Goal: Check status: Check status

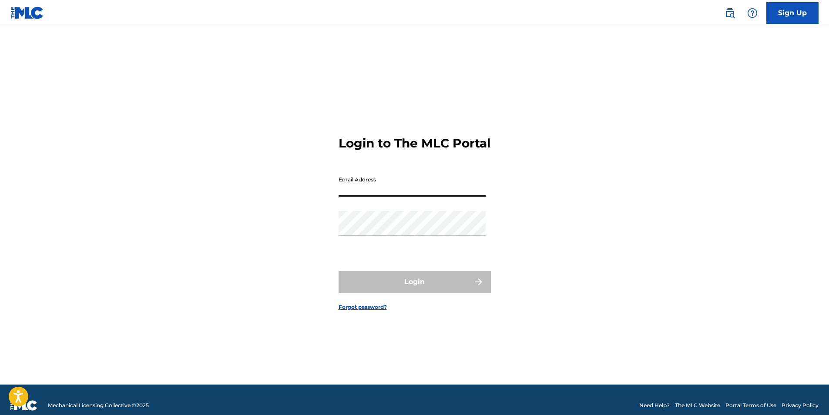
type input "[PERSON_NAME][EMAIL_ADDRESS][PERSON_NAME][DOMAIN_NAME]"
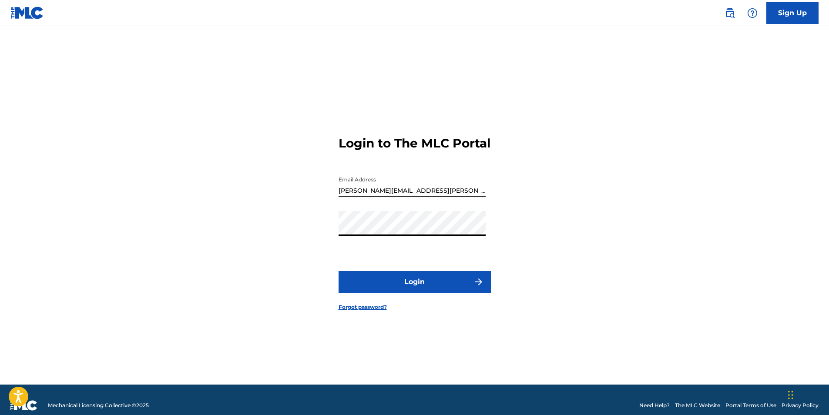
click at [339, 271] on button "Login" at bounding box center [415, 282] width 152 height 22
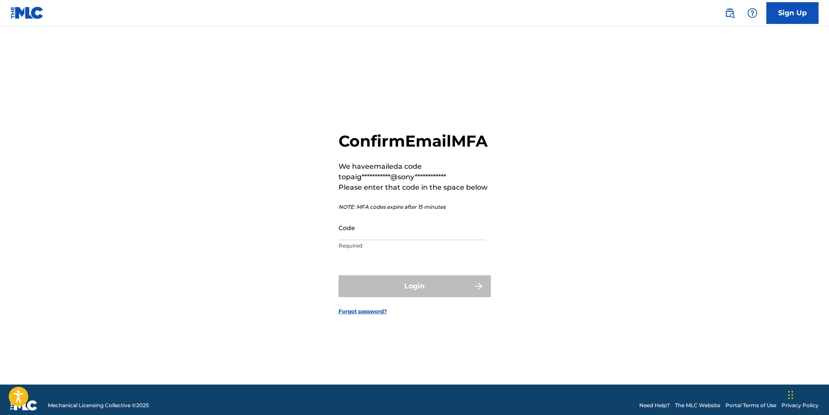
click at [396, 239] on input "Code" at bounding box center [412, 227] width 147 height 25
paste input "635695"
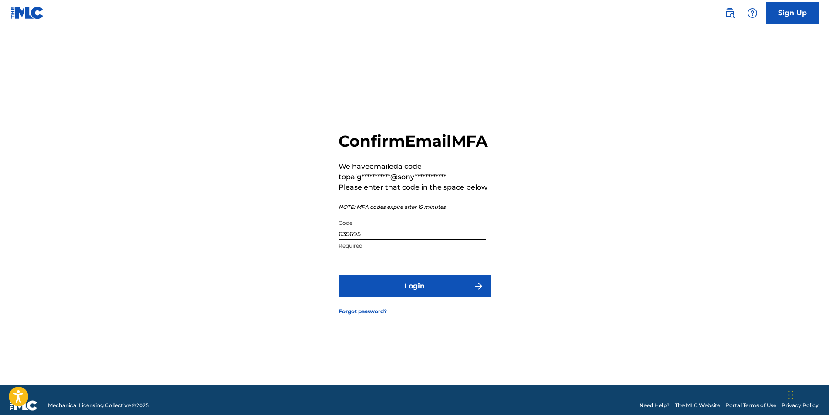
type input "635695"
click at [398, 294] on button "Login" at bounding box center [415, 287] width 152 height 22
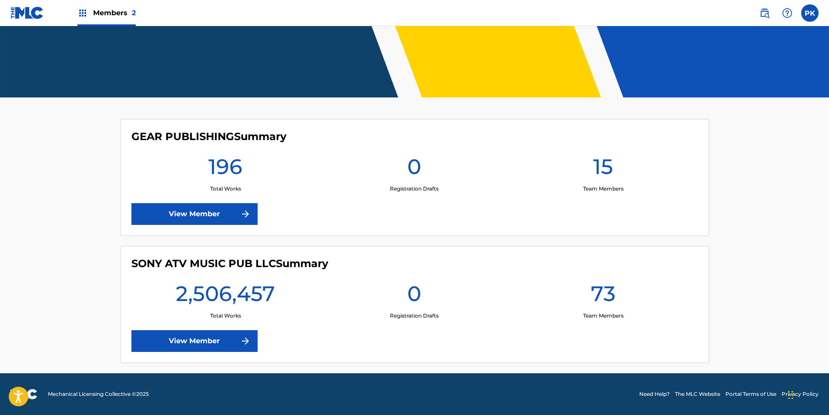
click at [228, 330] on link "View Member" at bounding box center [194, 341] width 126 height 22
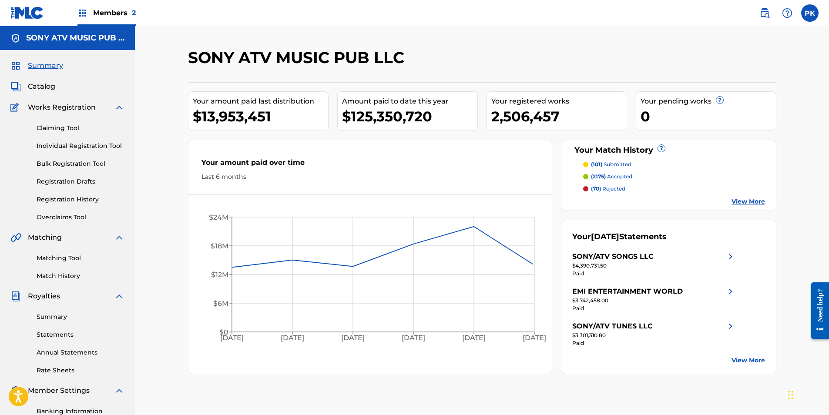
click at [55, 316] on link "Summary" at bounding box center [81, 317] width 88 height 9
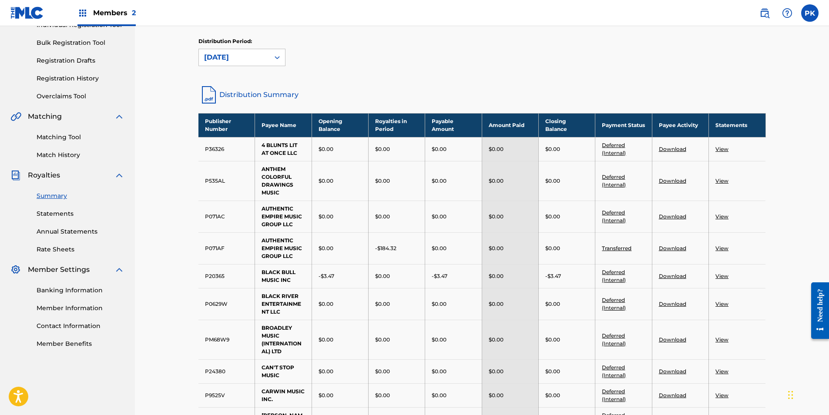
scroll to position [131, 0]
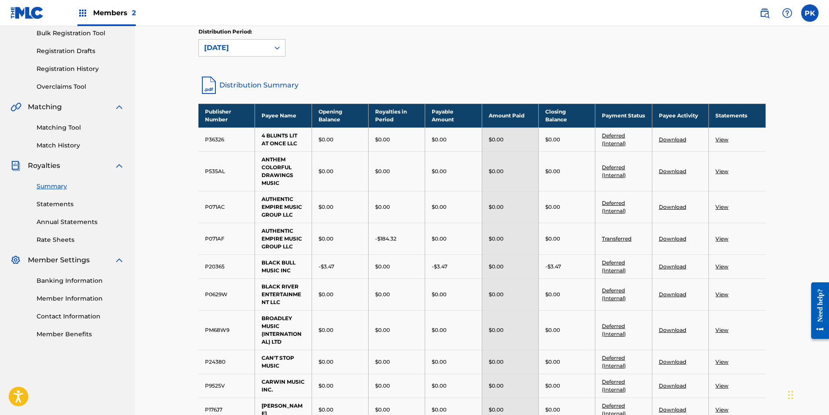
click at [450, 221] on td "$0.00" at bounding box center [453, 207] width 57 height 32
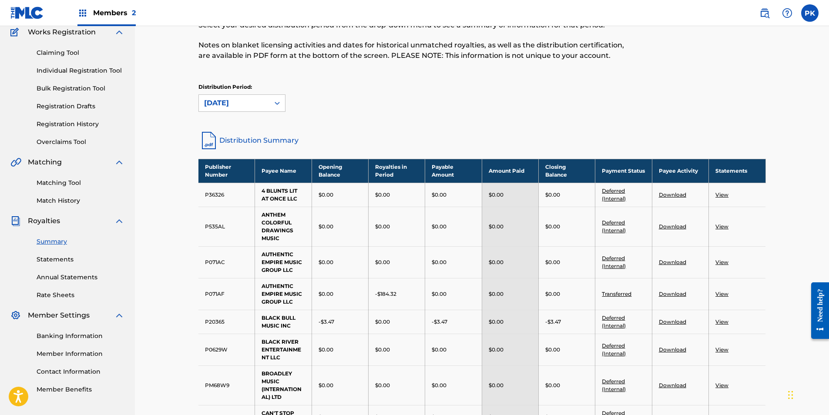
scroll to position [0, 0]
